Goal: Ask a question

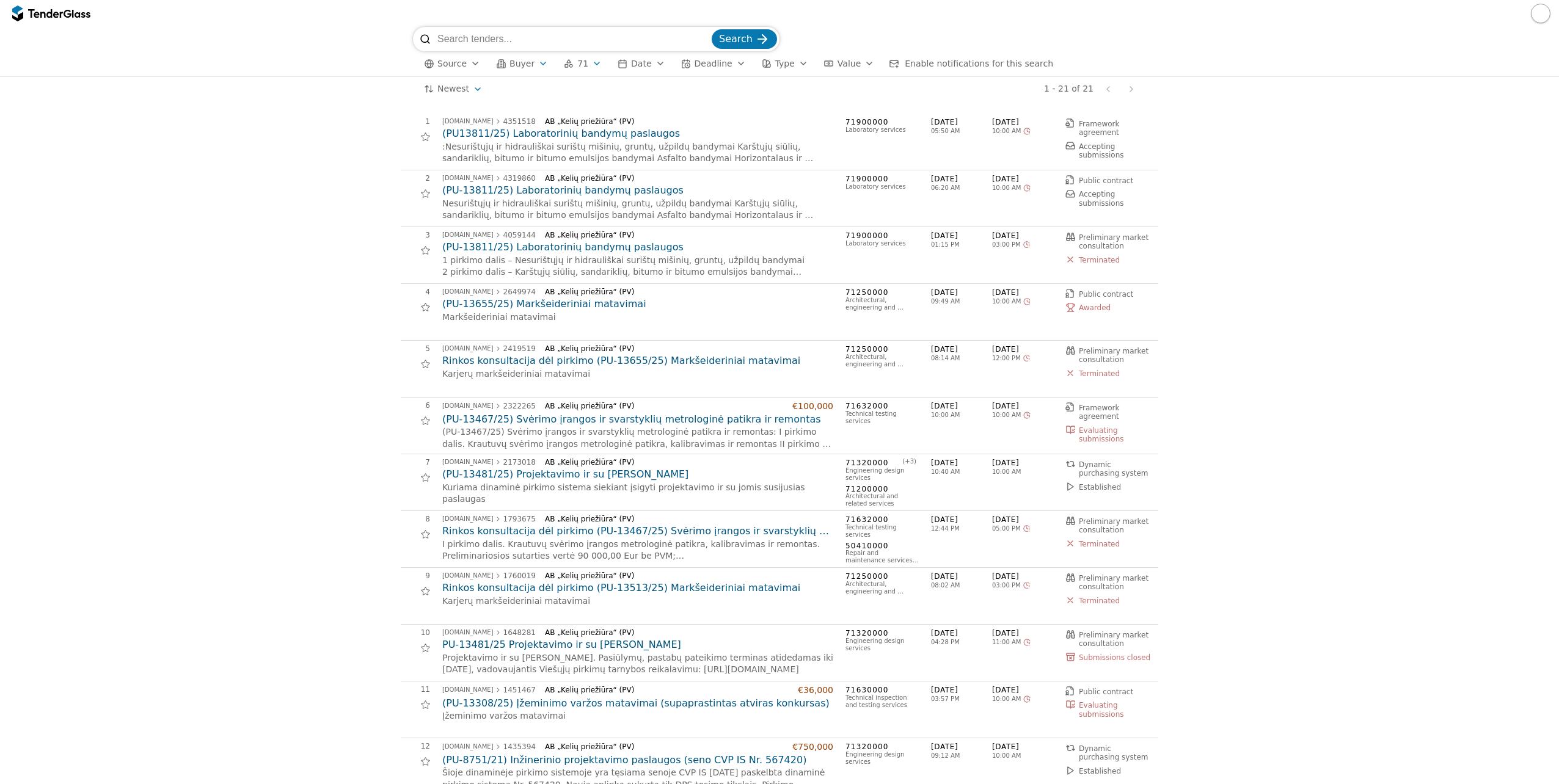
click at [538, 63] on div "button" at bounding box center [543, 64] width 34 height 32
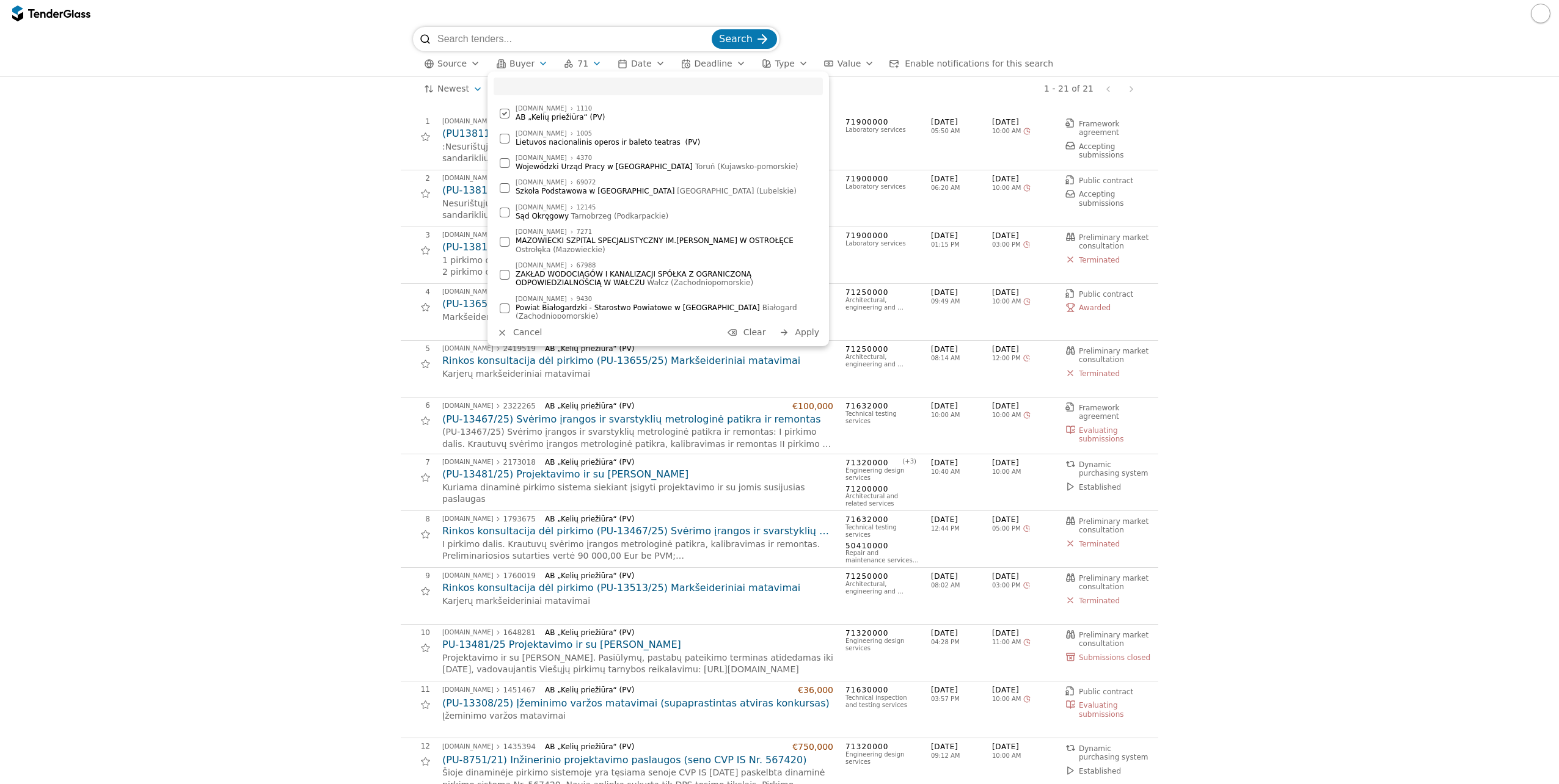
click at [507, 112] on div at bounding box center [504, 113] width 43 height 41
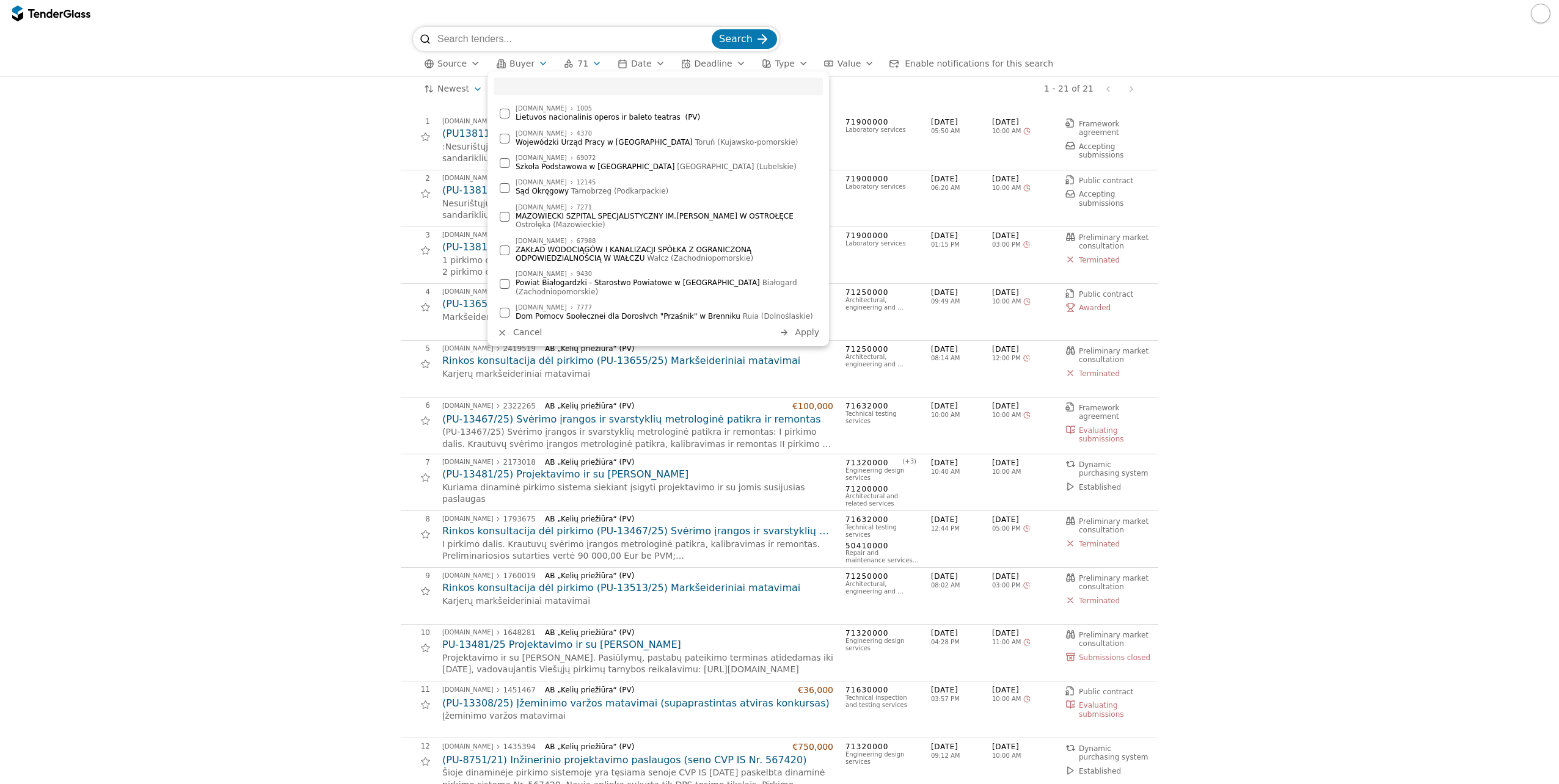
click at [802, 336] on span "Apply" at bounding box center [807, 332] width 24 height 10
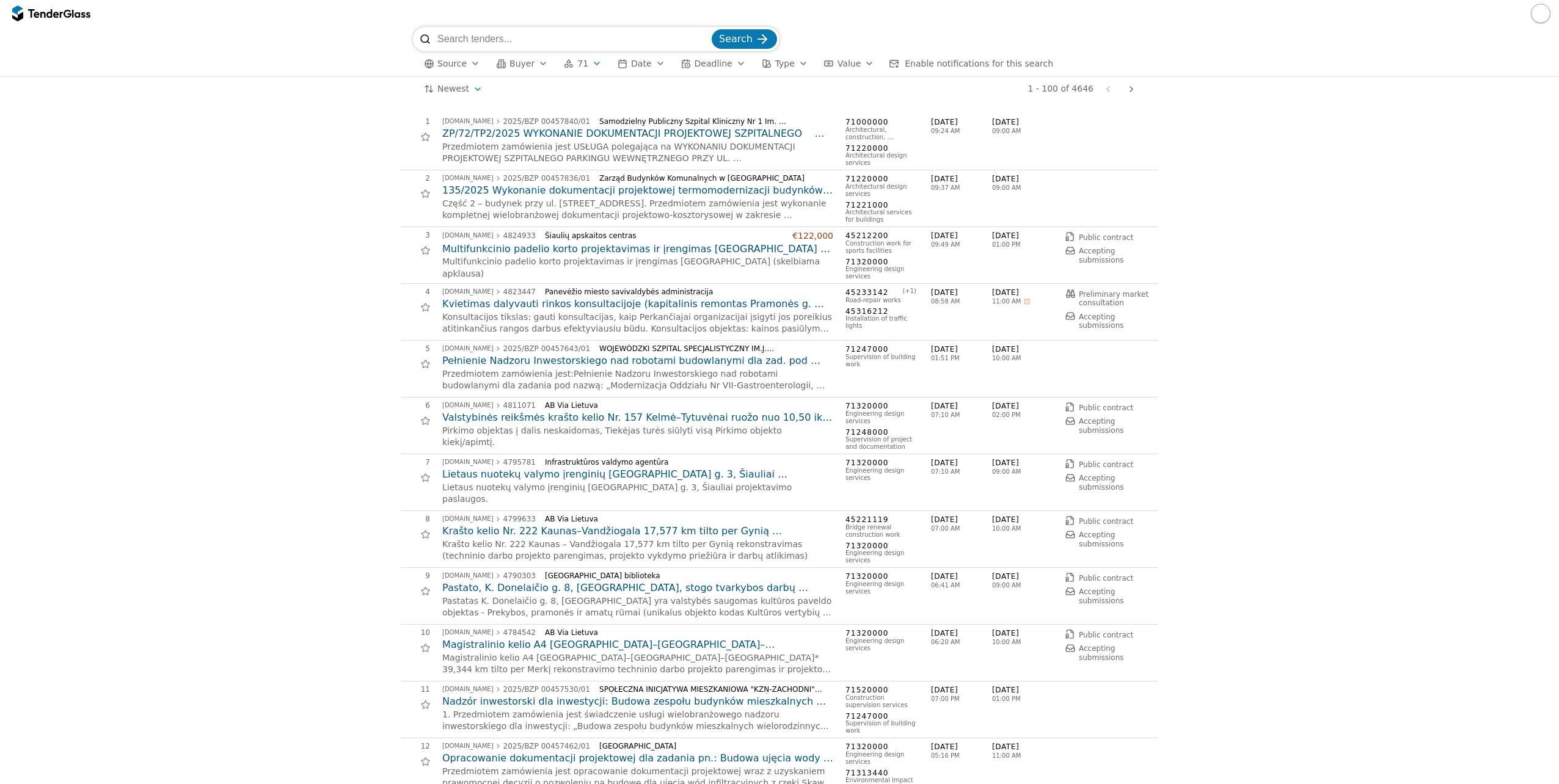
click at [482, 36] on input "search" at bounding box center [573, 39] width 272 height 24
paste input "4729556"
type input "4729556"
click at [732, 41] on span "Search" at bounding box center [736, 39] width 34 height 11
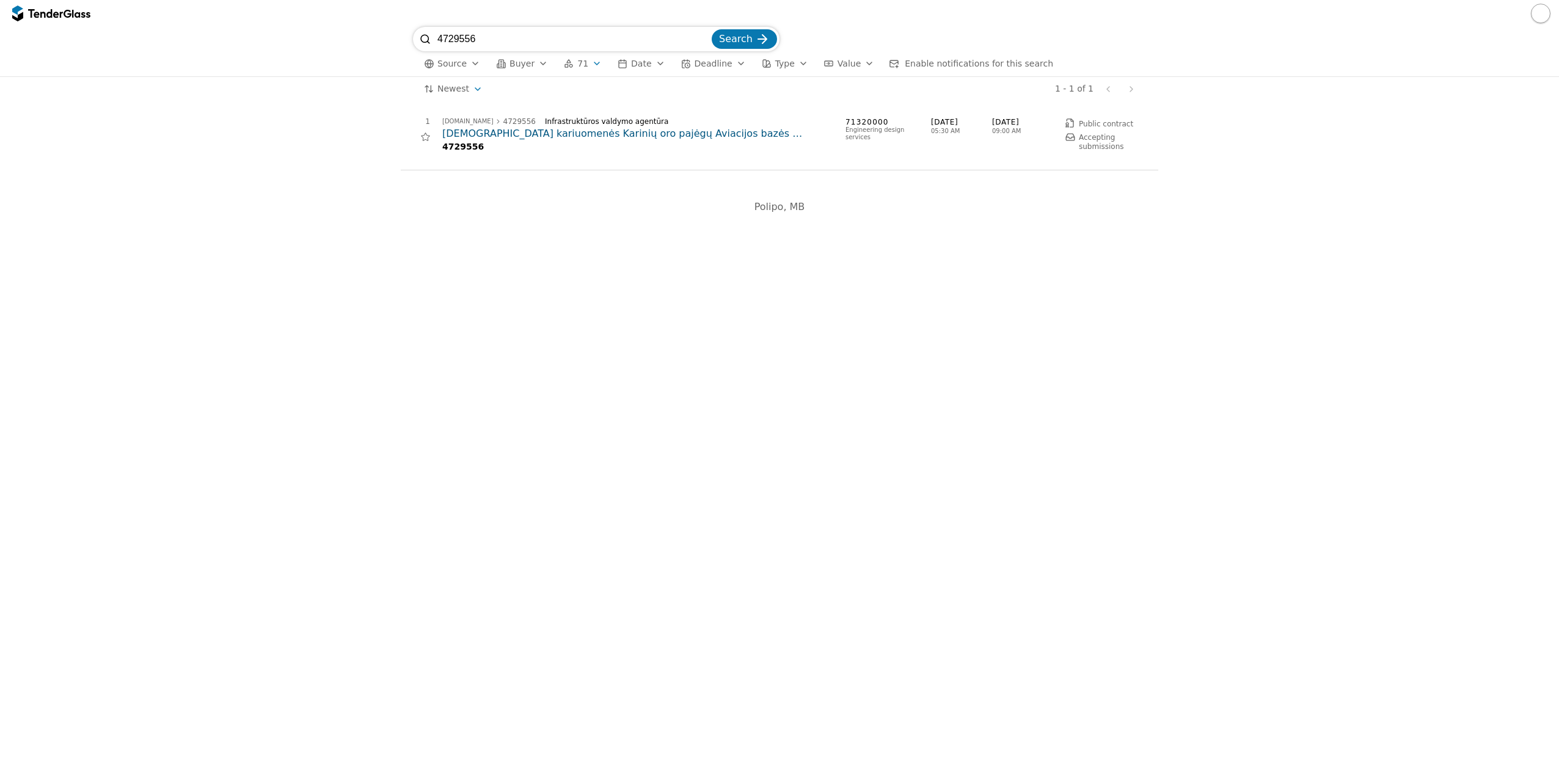
click at [560, 136] on h2 "[DEMOGRAPHIC_DATA] kariuomenės Karinių oro pajėgų Aviacijos bazės inžinerinių t…" at bounding box center [638, 133] width 391 height 13
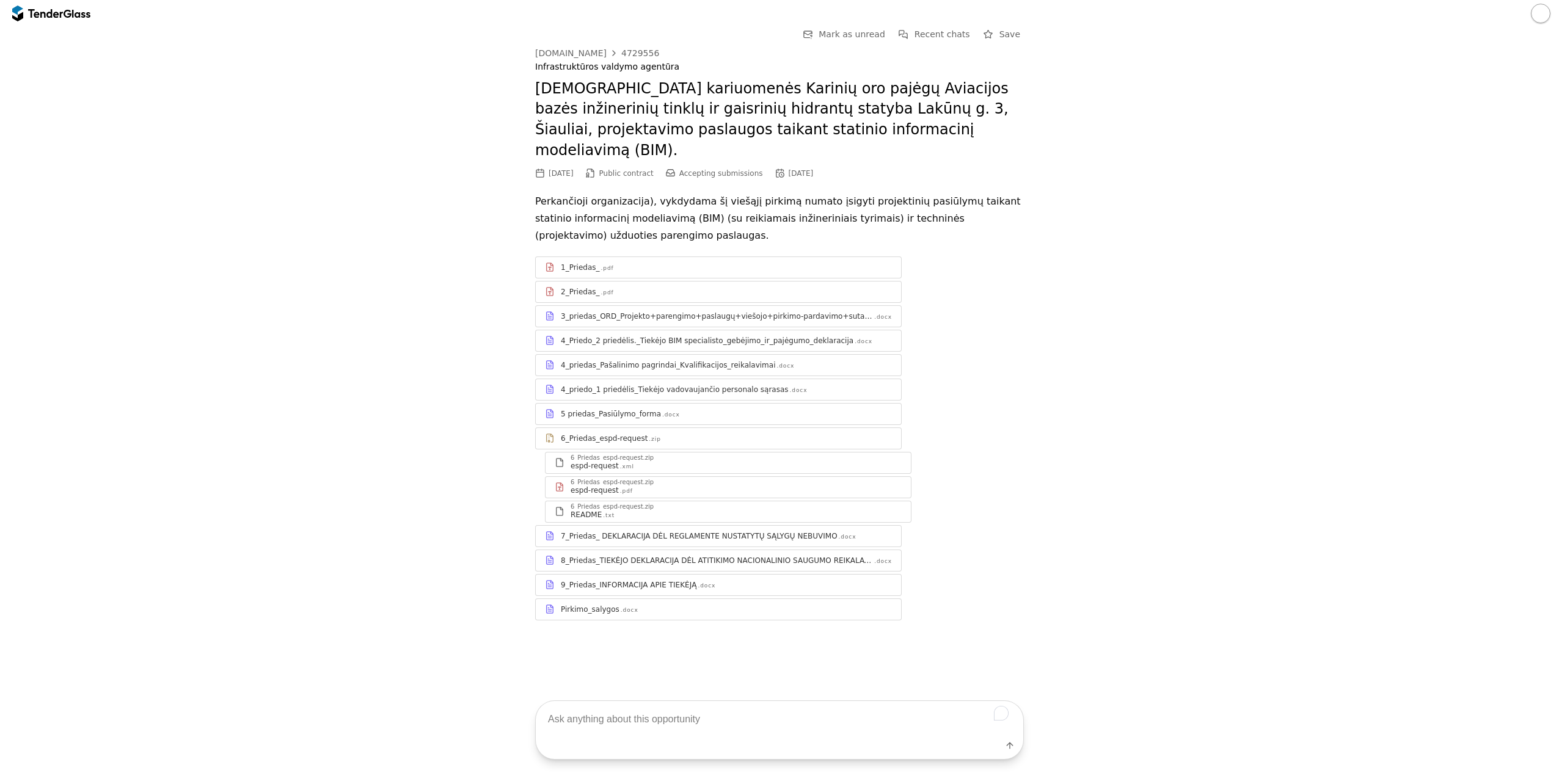
click at [589, 722] on textarea "To enrich screen reader interactions, please activate Accessibility in Grammarl…" at bounding box center [779, 719] width 488 height 36
type textarea "PAsiūlymo vertinimo kriterijus"
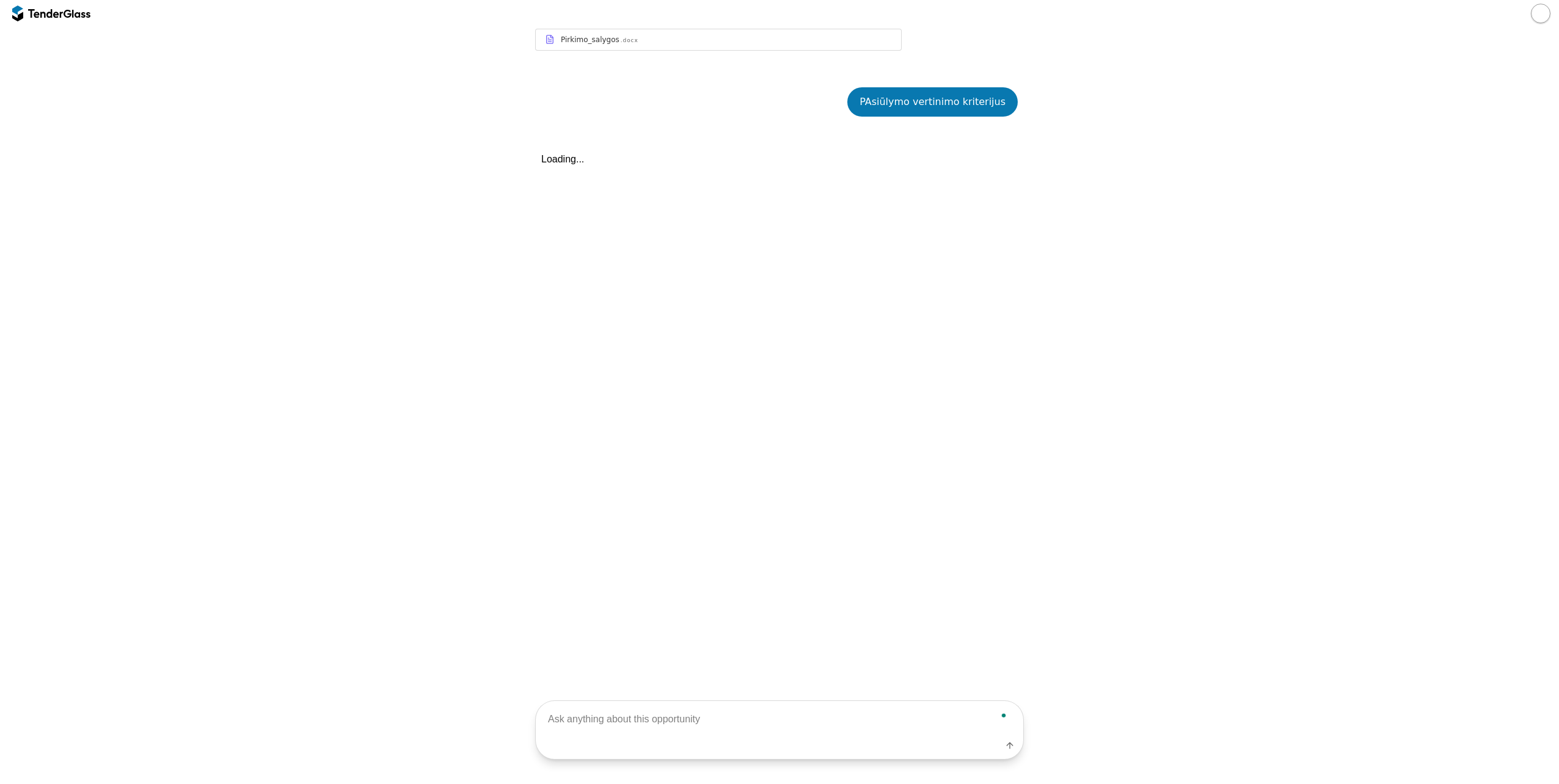
scroll to position [590, 0]
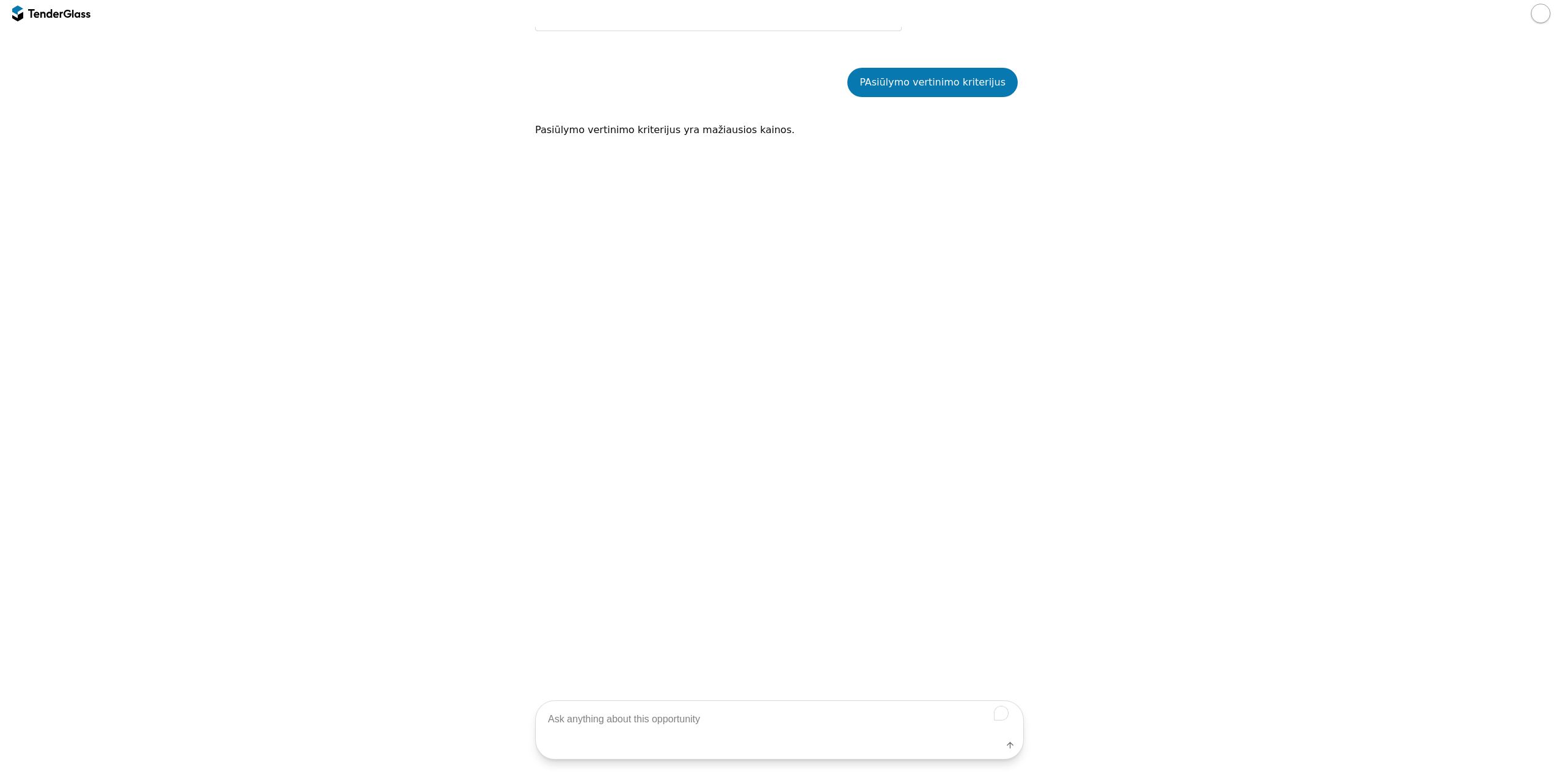
click at [650, 725] on textarea "To enrich screen reader interactions, please activate Accessibility in Grammarl…" at bounding box center [779, 719] width 488 height 36
type textarea "Dokumentuose rašomas klausimų pateikimo terminas?"
